Goal: Transaction & Acquisition: Purchase product/service

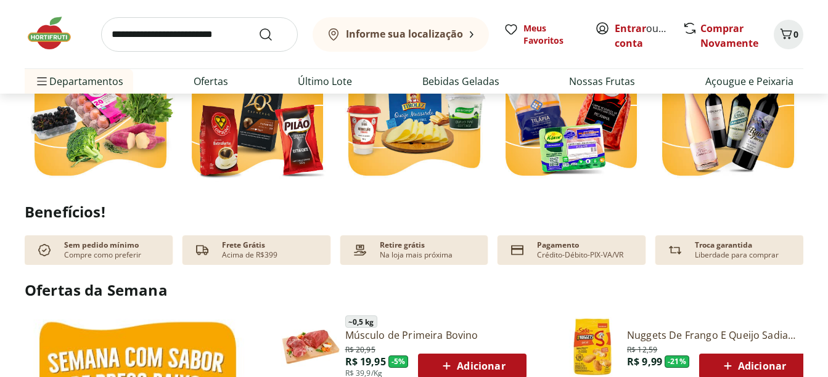
scroll to position [185, 0]
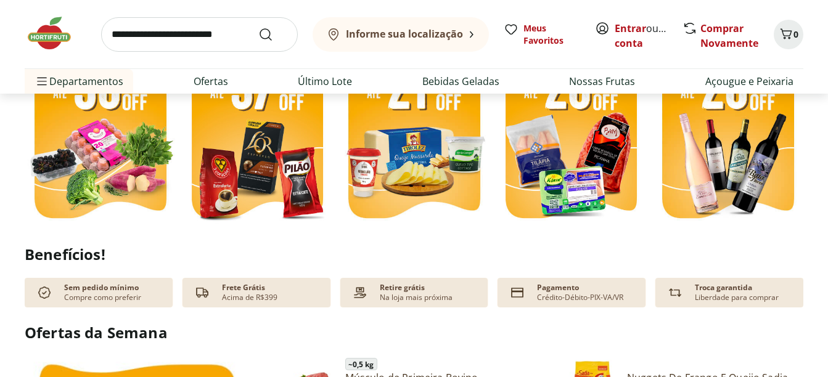
scroll to position [370, 0]
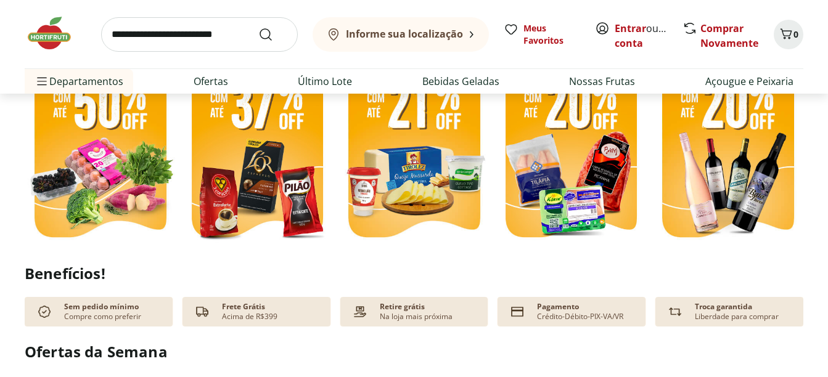
click at [121, 163] on img at bounding box center [100, 148] width 151 height 202
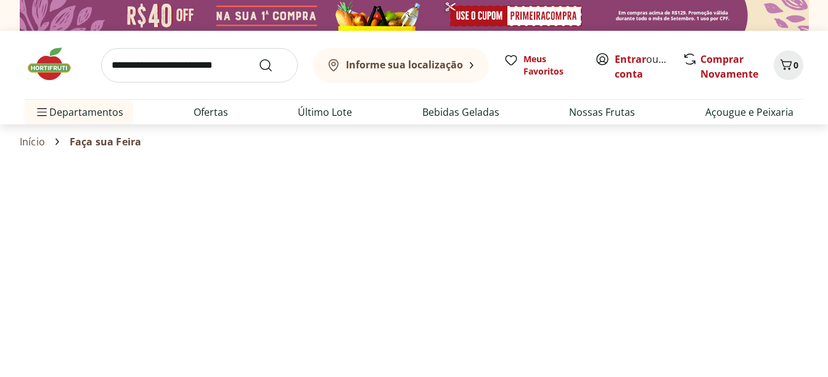
select select "**********"
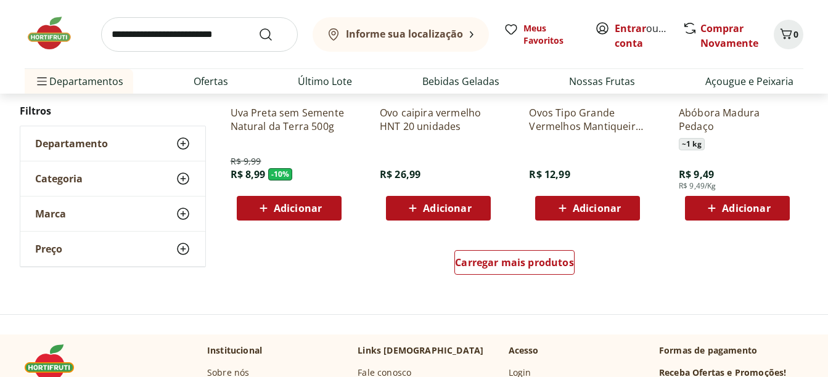
scroll to position [801, 0]
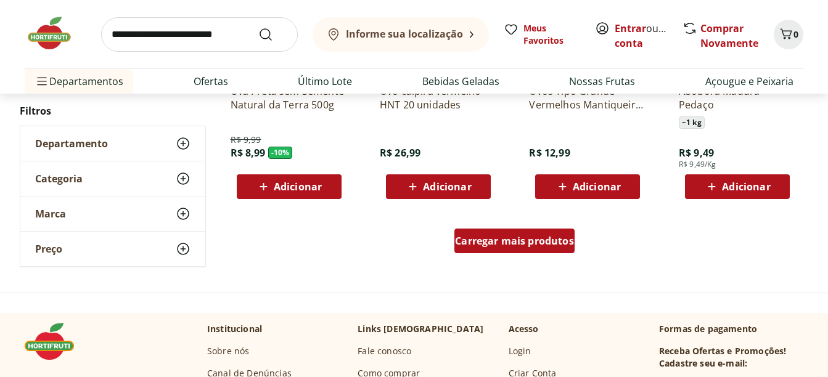
click at [504, 242] on span "Carregar mais produtos" at bounding box center [514, 241] width 119 height 10
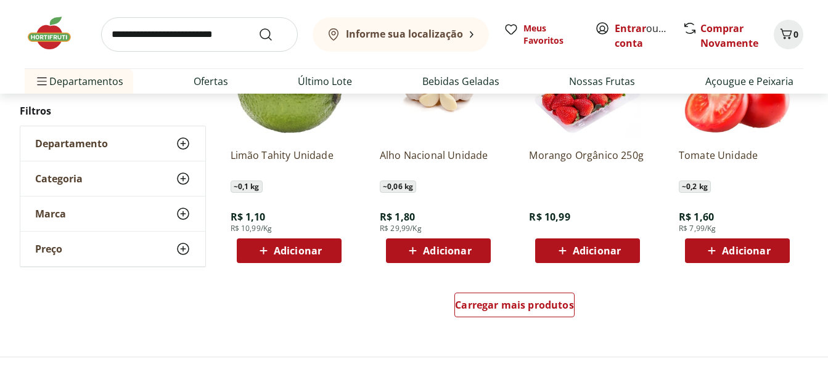
scroll to position [1603, 0]
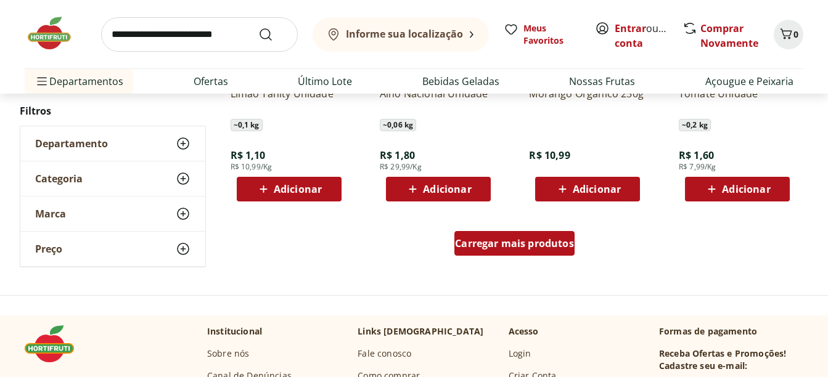
click at [516, 242] on span "Carregar mais produtos" at bounding box center [514, 244] width 119 height 10
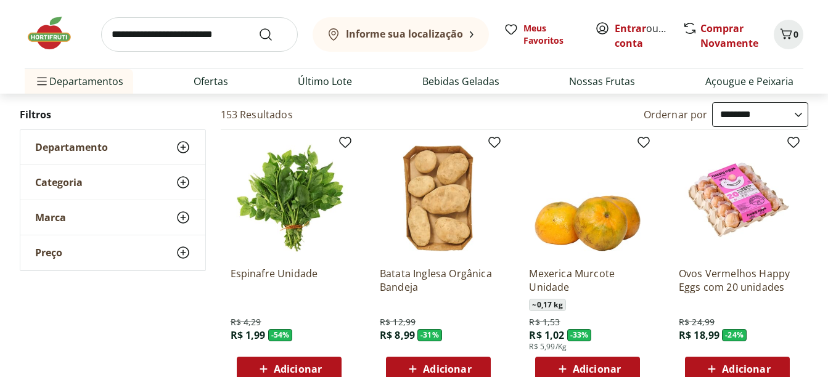
scroll to position [0, 0]
